Goal: Transaction & Acquisition: Register for event/course

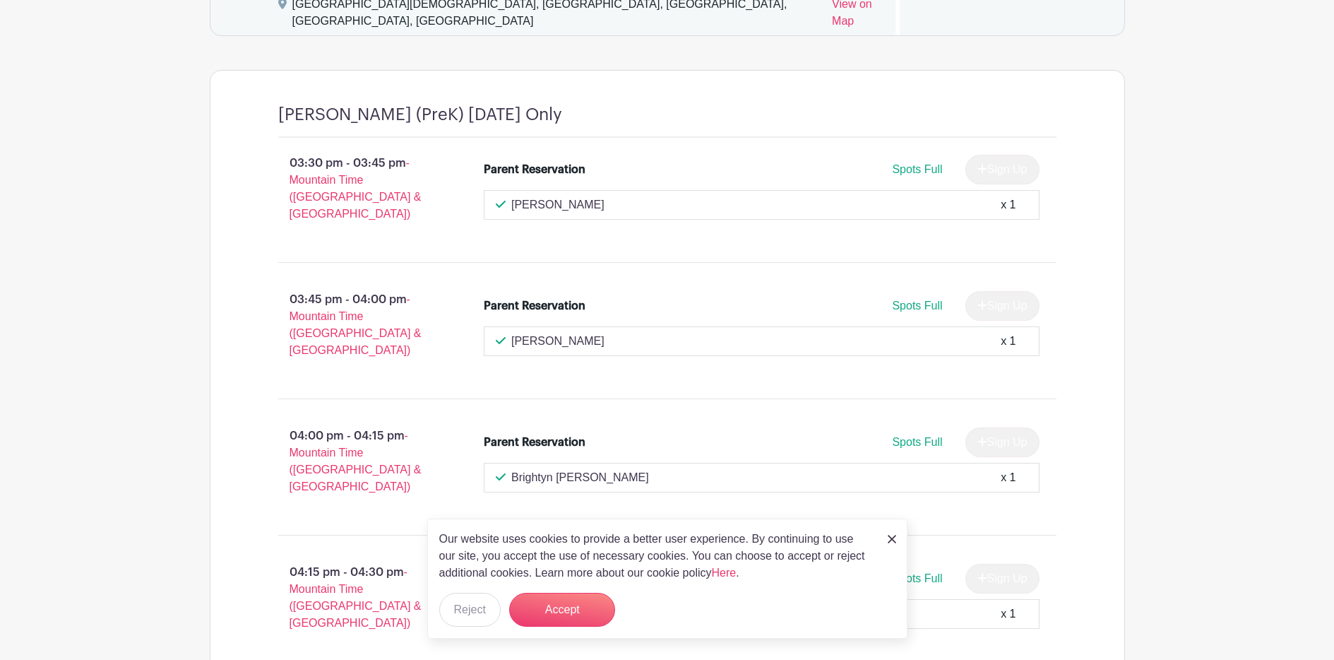
scroll to position [905, 0]
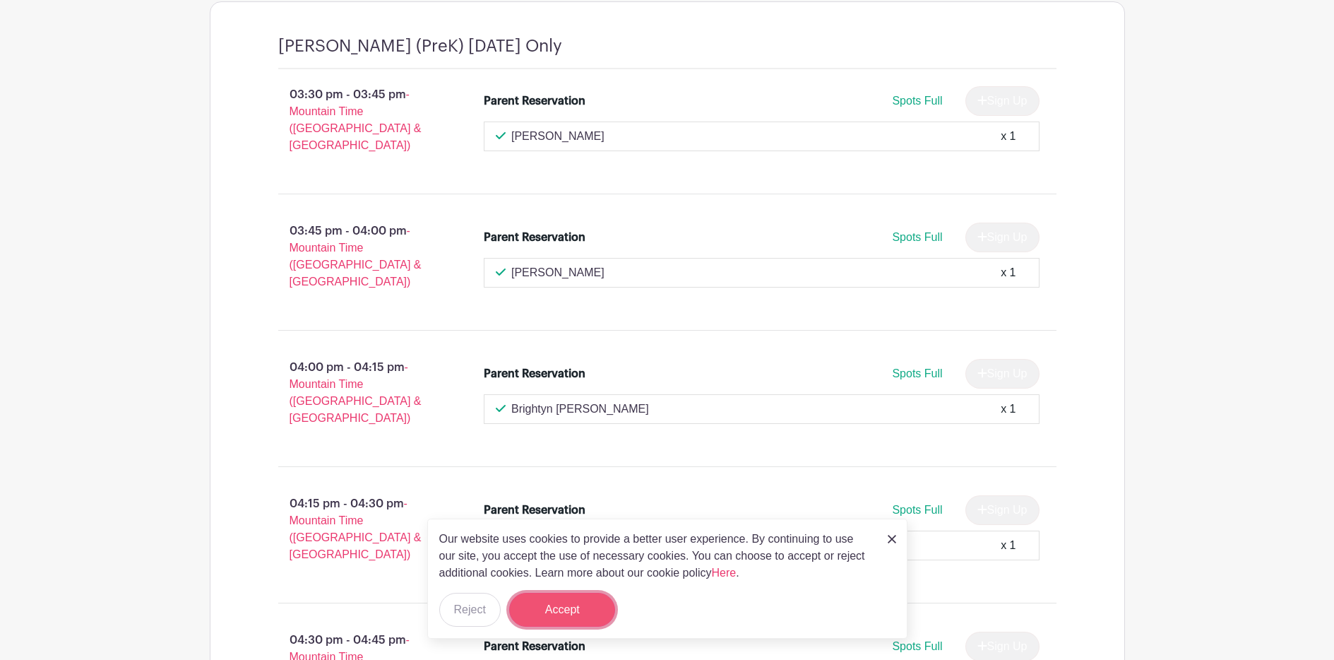
click at [586, 613] on button "Accept" at bounding box center [562, 610] width 106 height 34
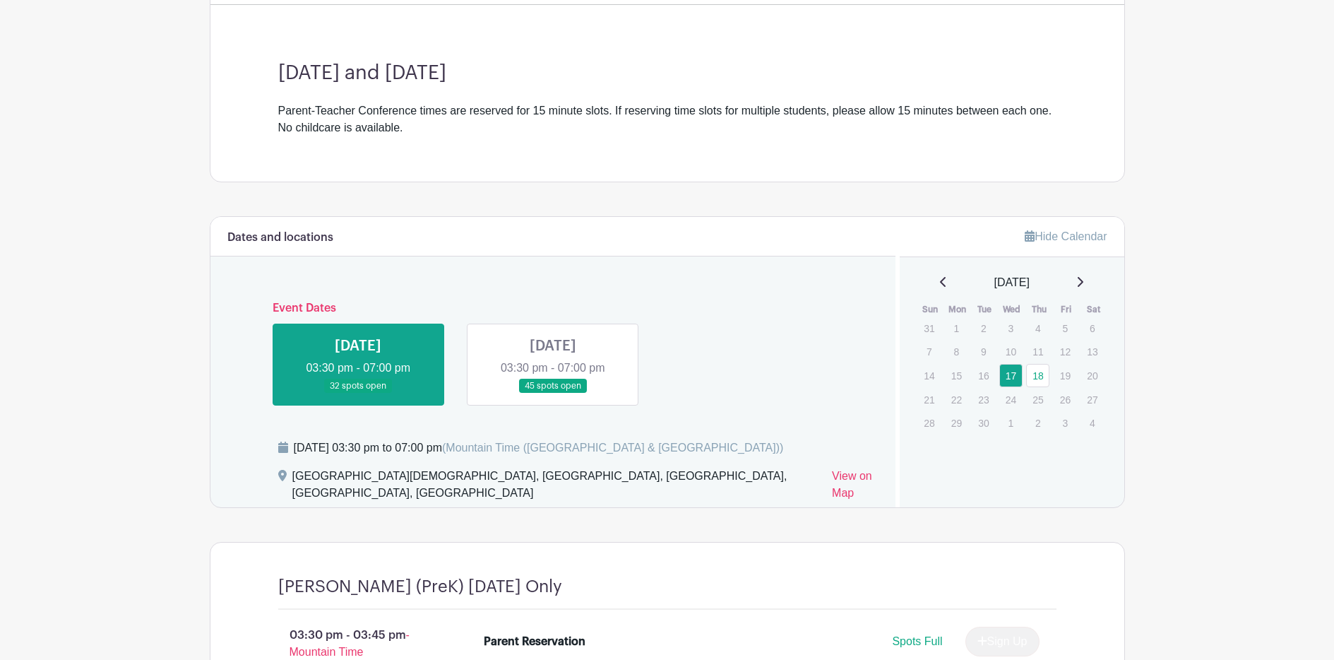
scroll to position [511, 0]
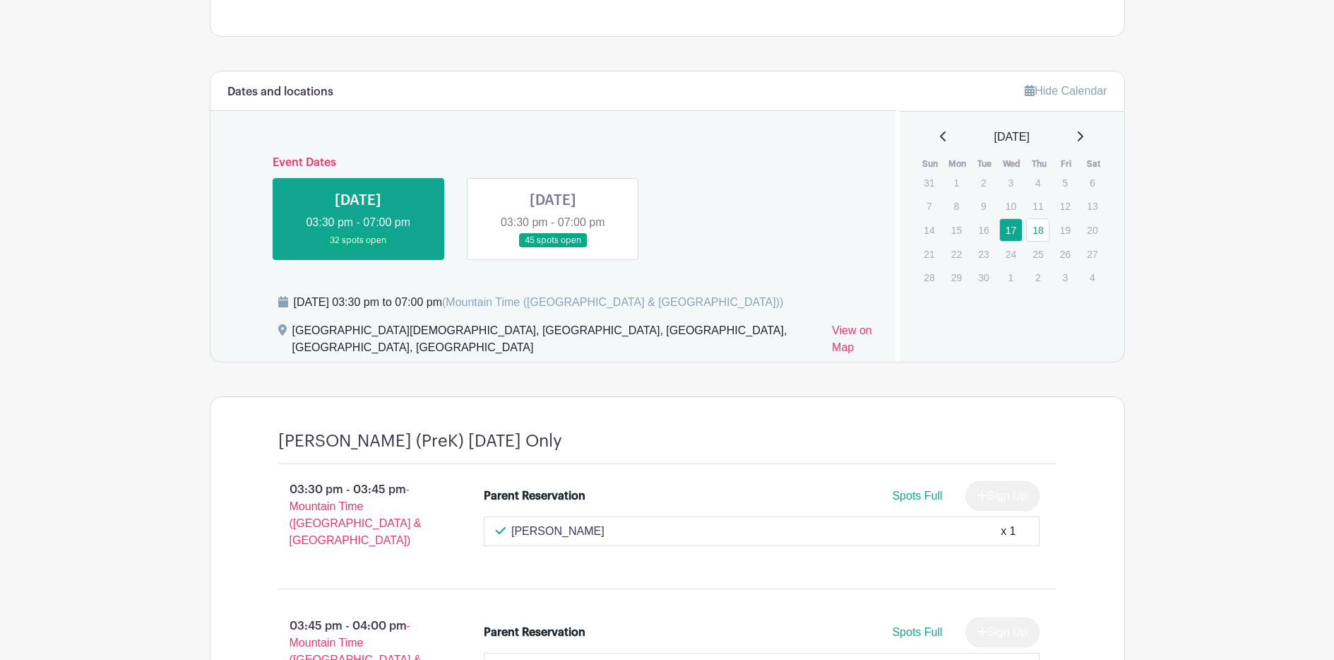
click at [553, 248] on link at bounding box center [553, 248] width 0 height 0
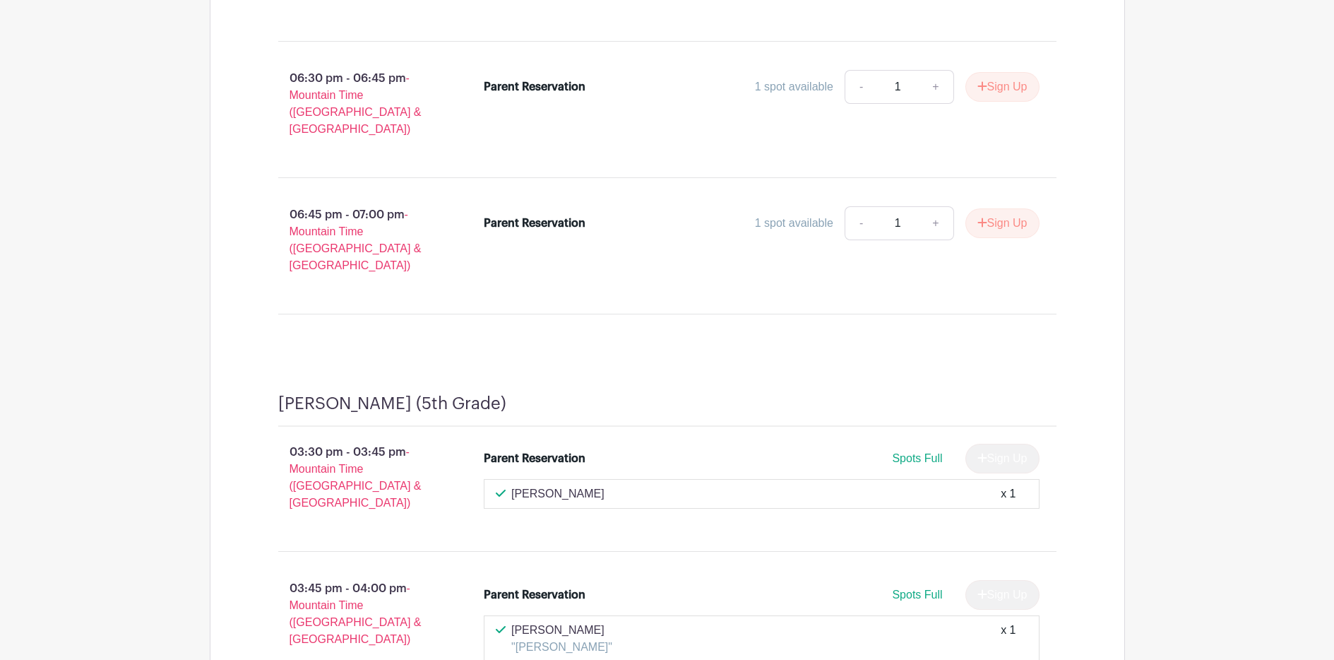
scroll to position [9296, 0]
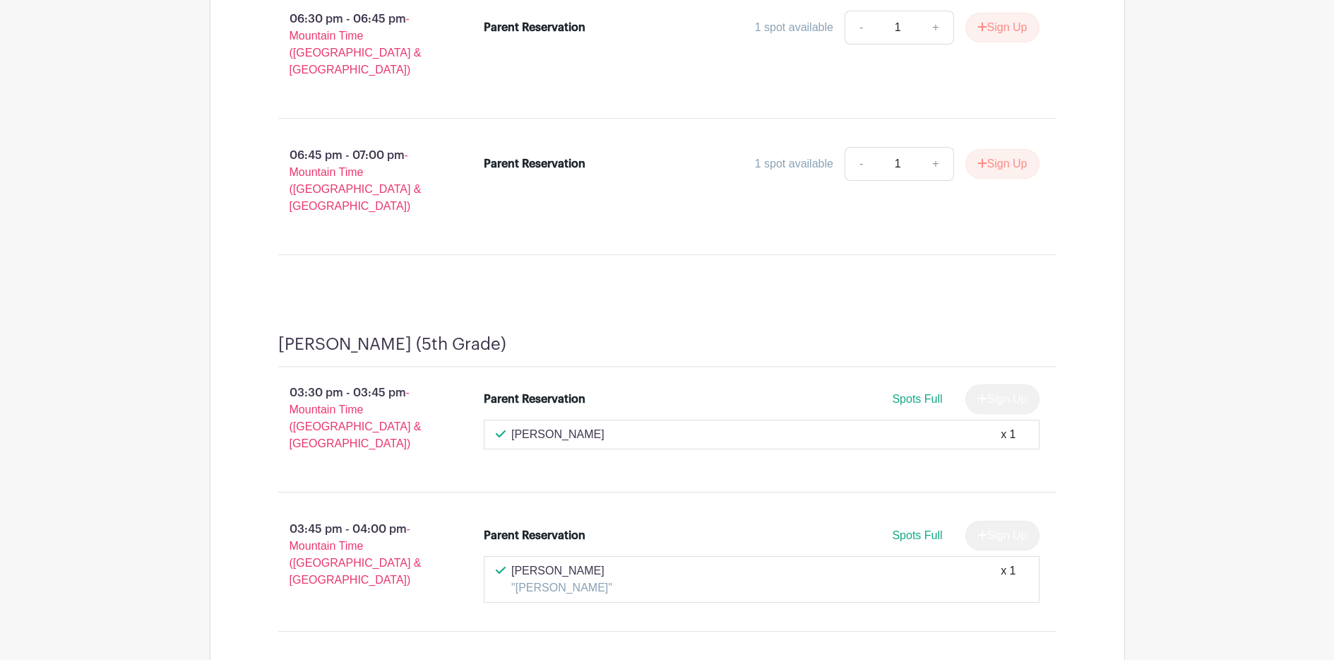
click at [1046, 624] on link "Review & Confirm Signups" at bounding box center [1043, 622] width 164 height 34
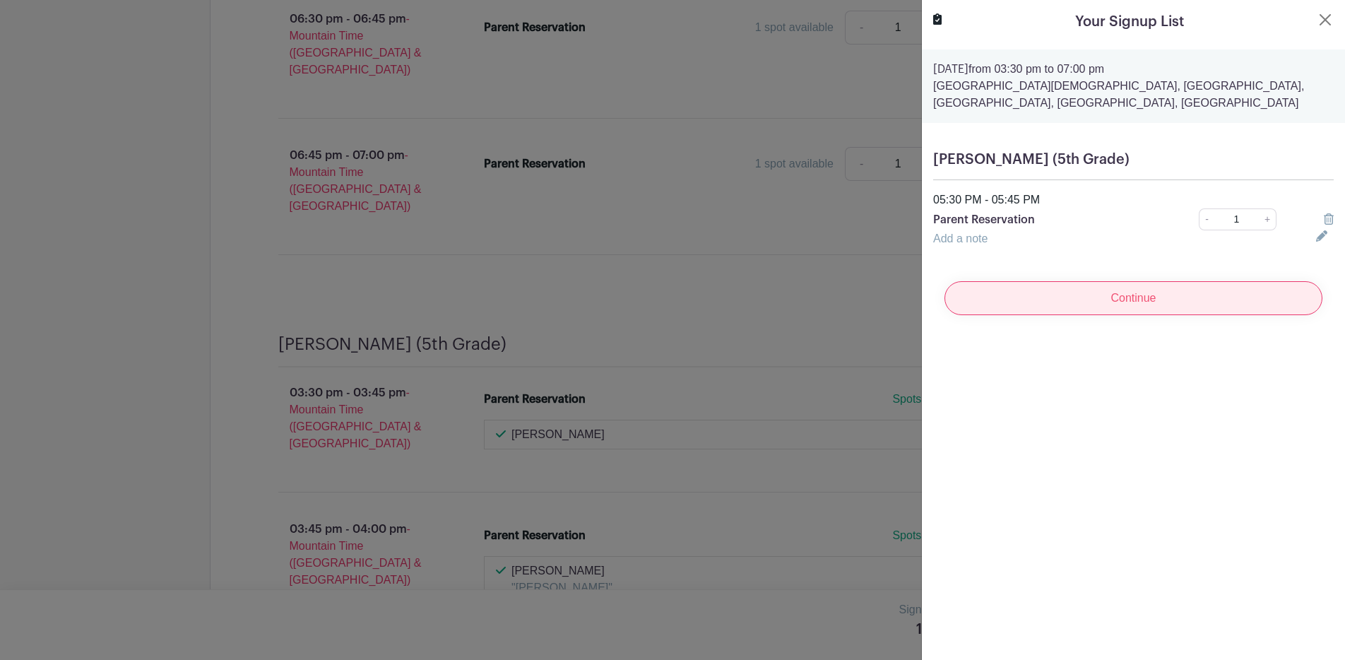
click at [1145, 288] on input "Continue" at bounding box center [1133, 298] width 378 height 34
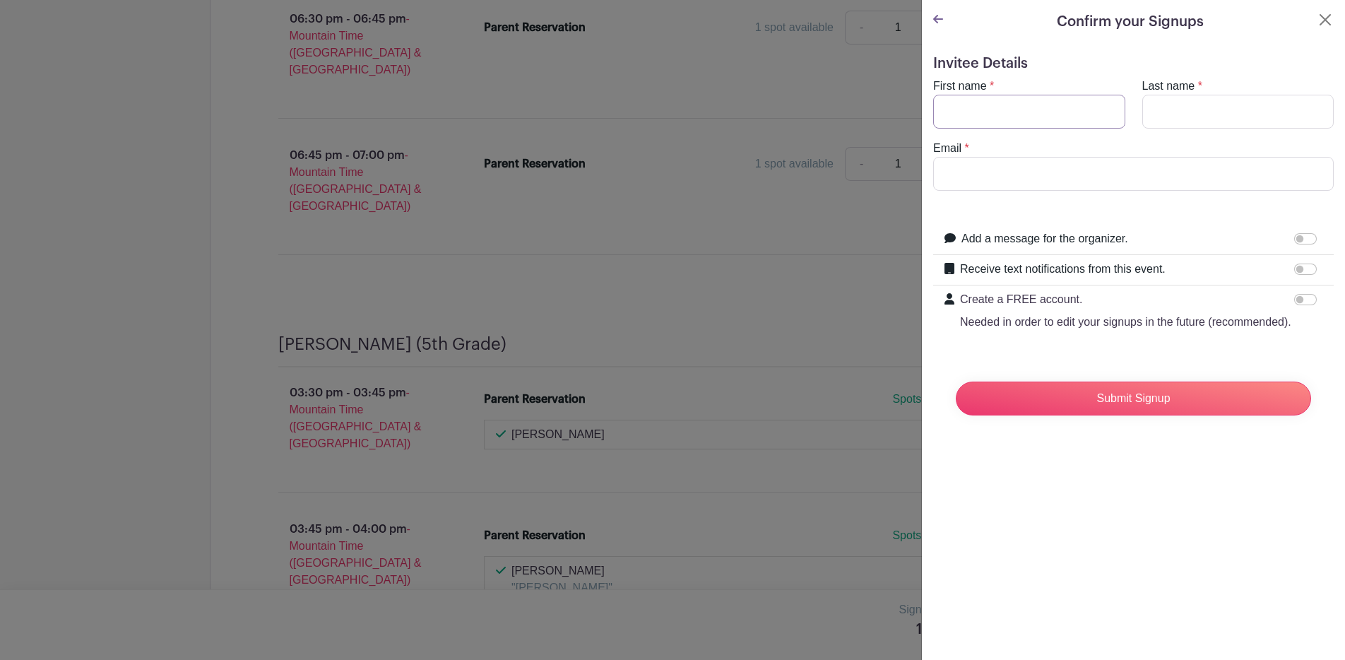
click at [985, 105] on input "First name" at bounding box center [1029, 112] width 192 height 34
type input "[PERSON_NAME]"
click at [1105, 172] on input "[EMAIL_ADDRESS][DOMAIN_NAME]" at bounding box center [1133, 174] width 400 height 34
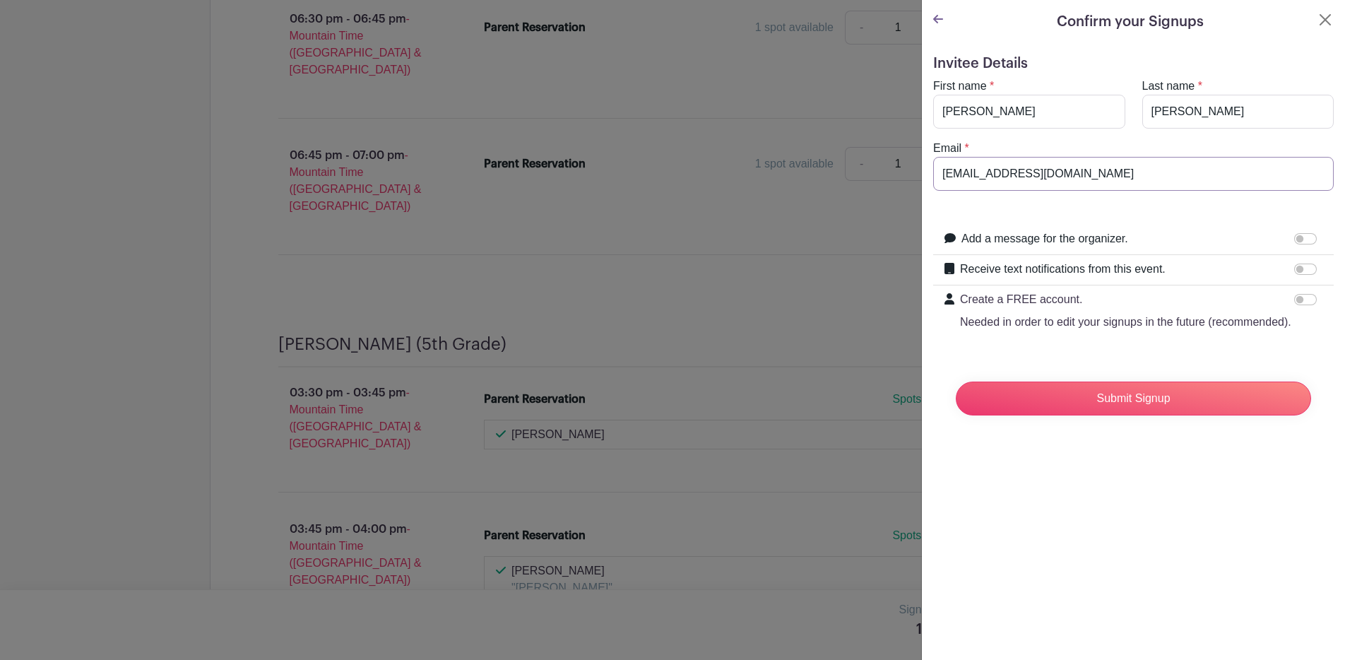
click at [1105, 172] on input "[EMAIL_ADDRESS][DOMAIN_NAME]" at bounding box center [1133, 174] width 400 height 34
type input "[EMAIL_ADDRESS][DOMAIN_NAME]"
click at [1097, 413] on input "Submit Signup" at bounding box center [1133, 398] width 355 height 34
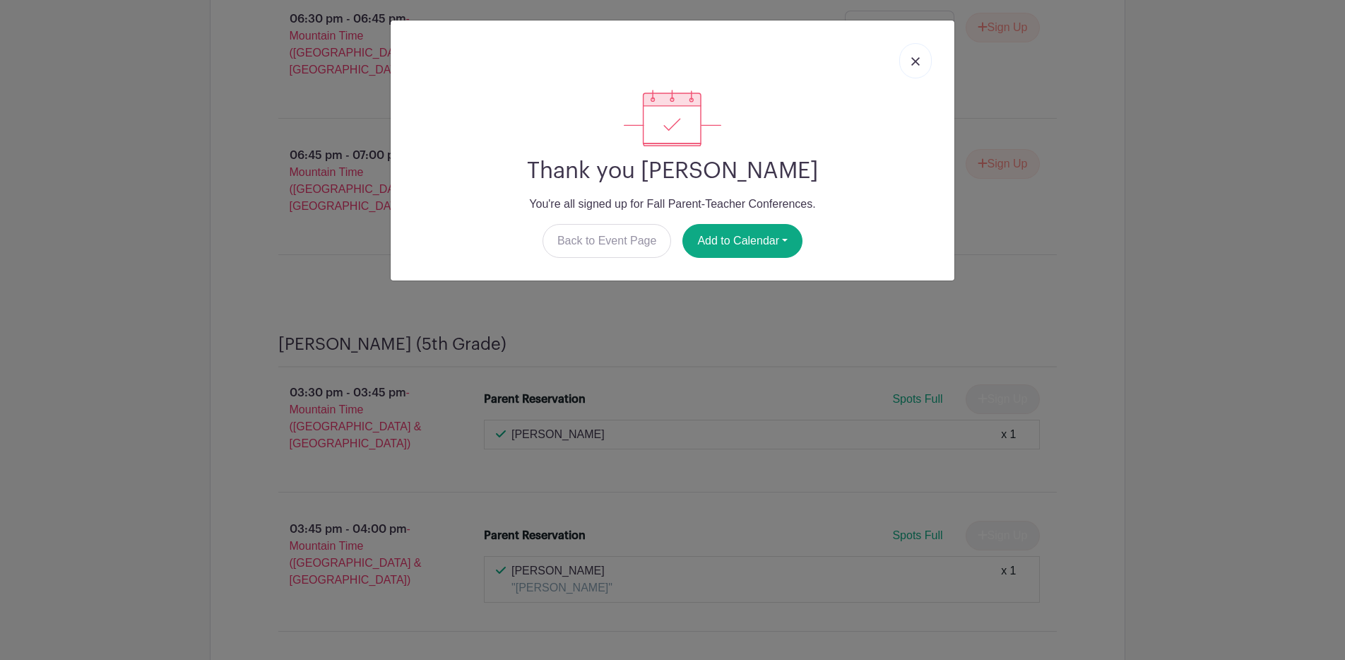
click at [917, 64] on img at bounding box center [915, 61] width 8 height 8
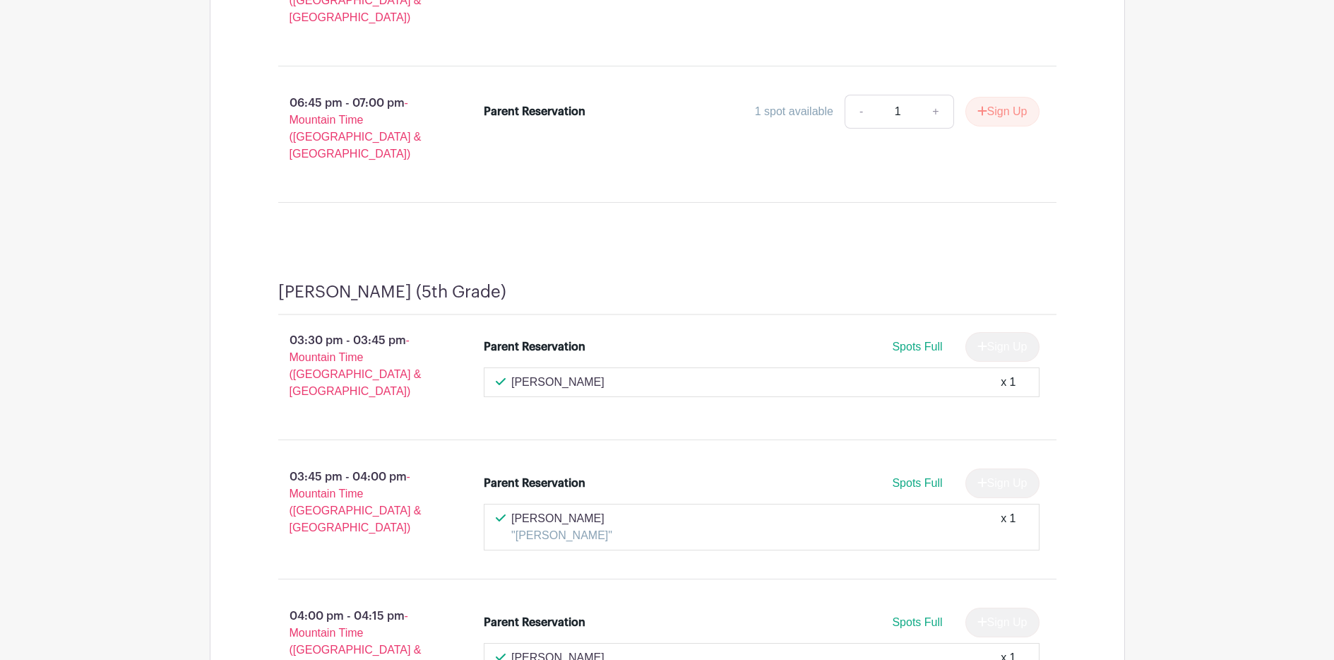
scroll to position [9349, 0]
